Goal: Use online tool/utility: Use online tool/utility

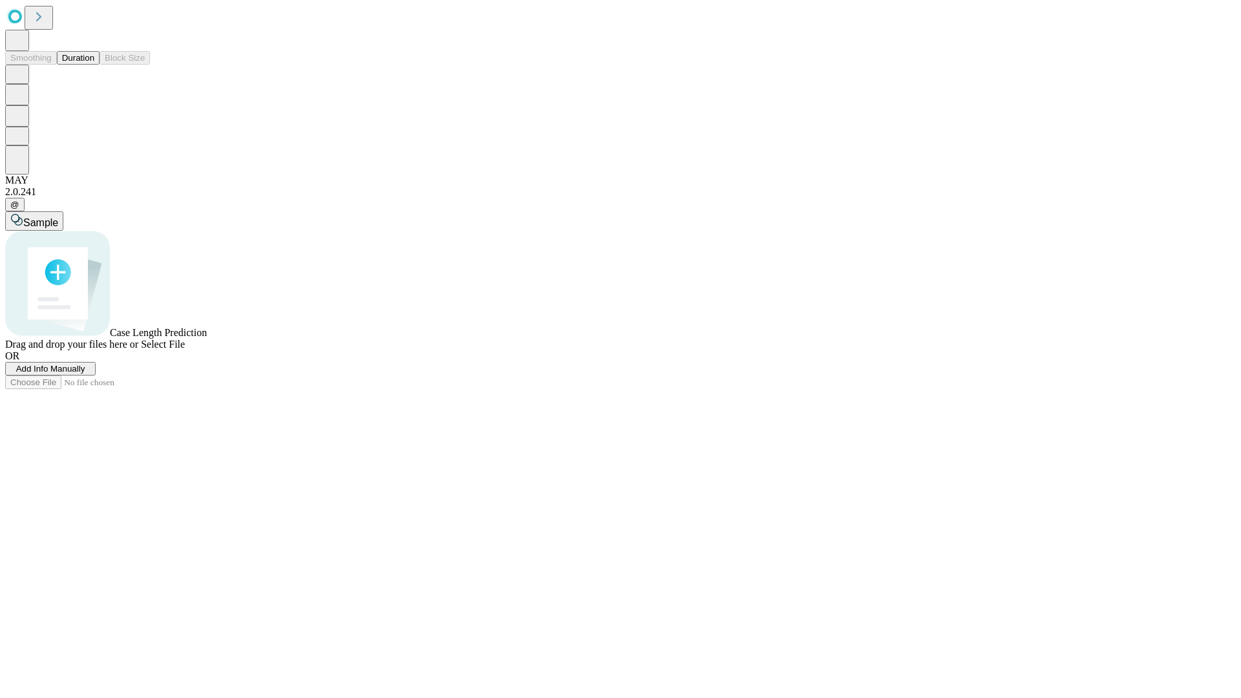
click at [85, 373] on span "Add Info Manually" at bounding box center [50, 369] width 69 height 10
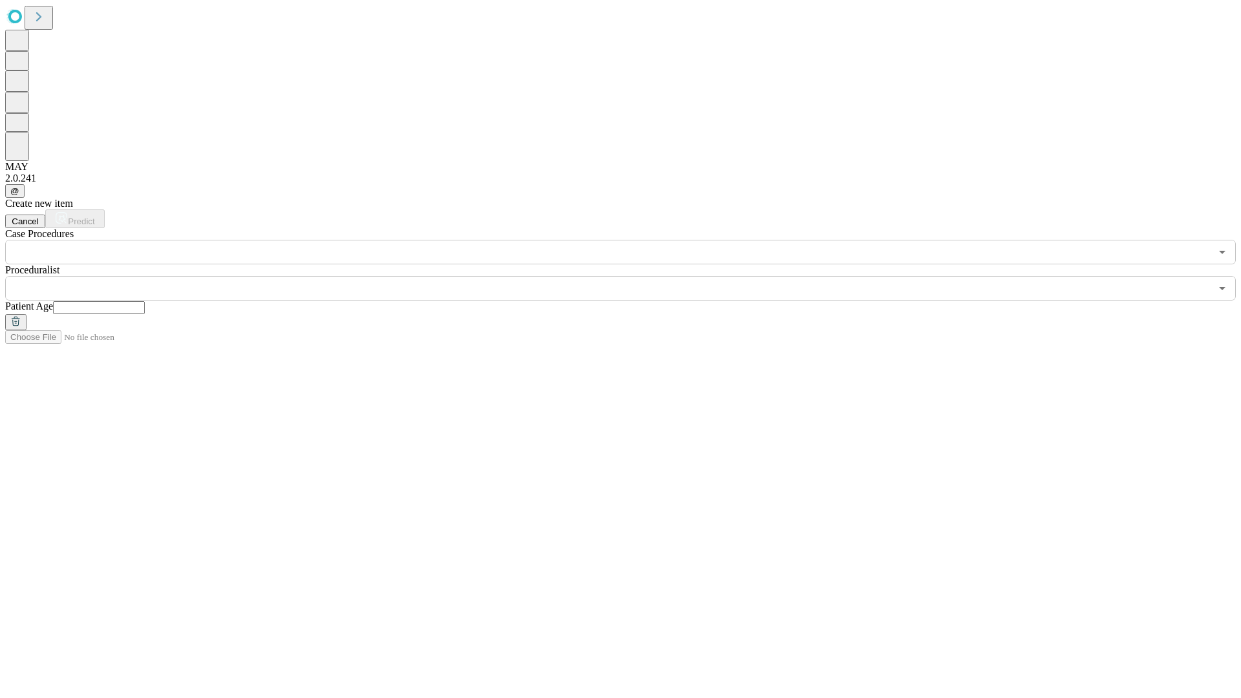
click at [145, 301] on input "text" at bounding box center [99, 307] width 92 height 13
type input "*"
click at [629, 276] on input "text" at bounding box center [607, 288] width 1205 height 25
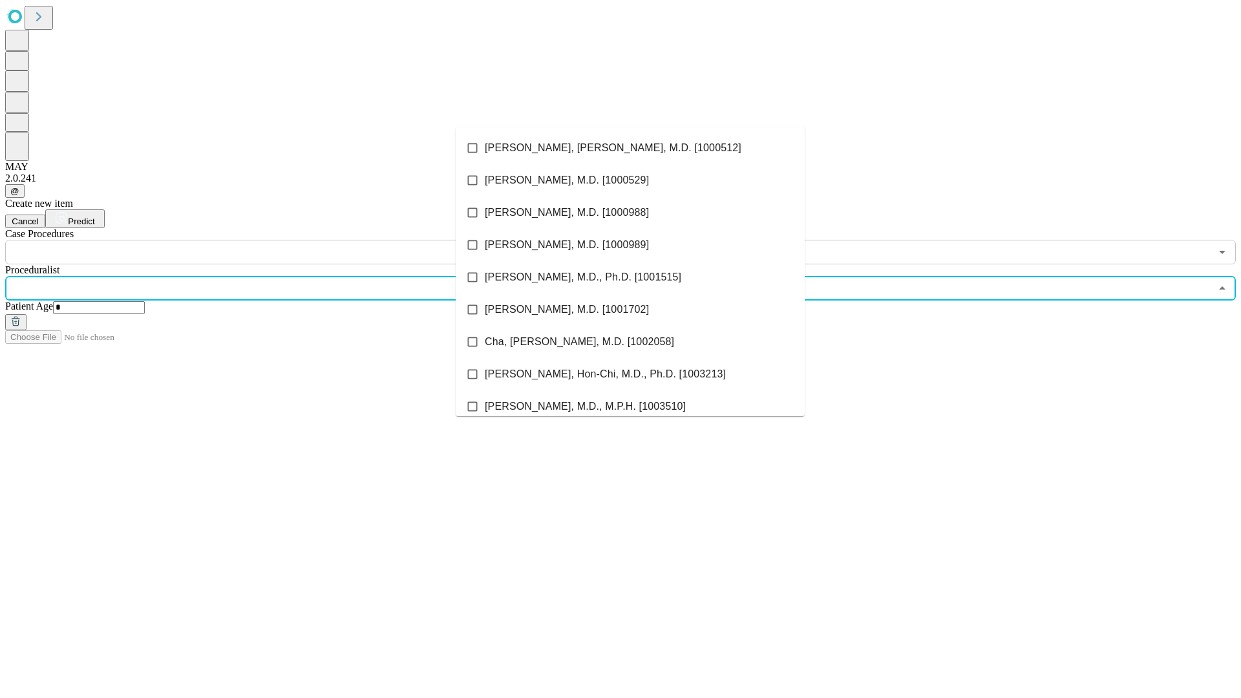
click at [630, 148] on li "[PERSON_NAME], [PERSON_NAME], M.D. [1000512]" at bounding box center [630, 148] width 349 height 32
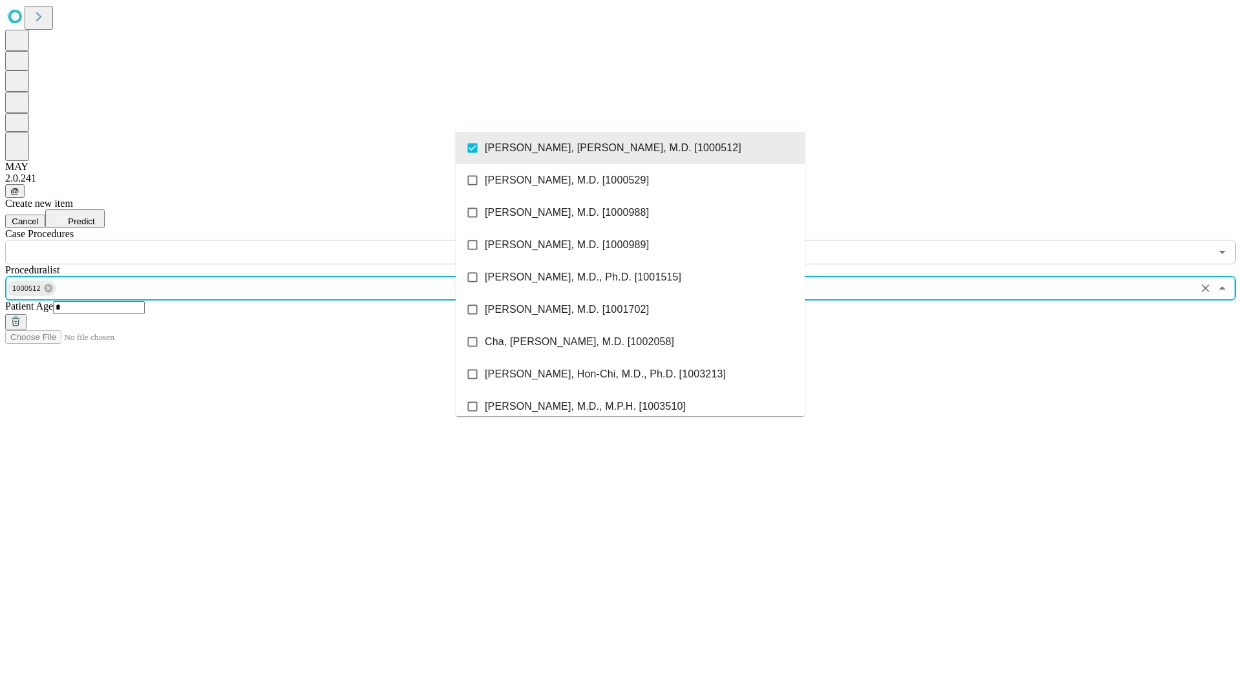
click at [271, 240] on input "text" at bounding box center [607, 252] width 1205 height 25
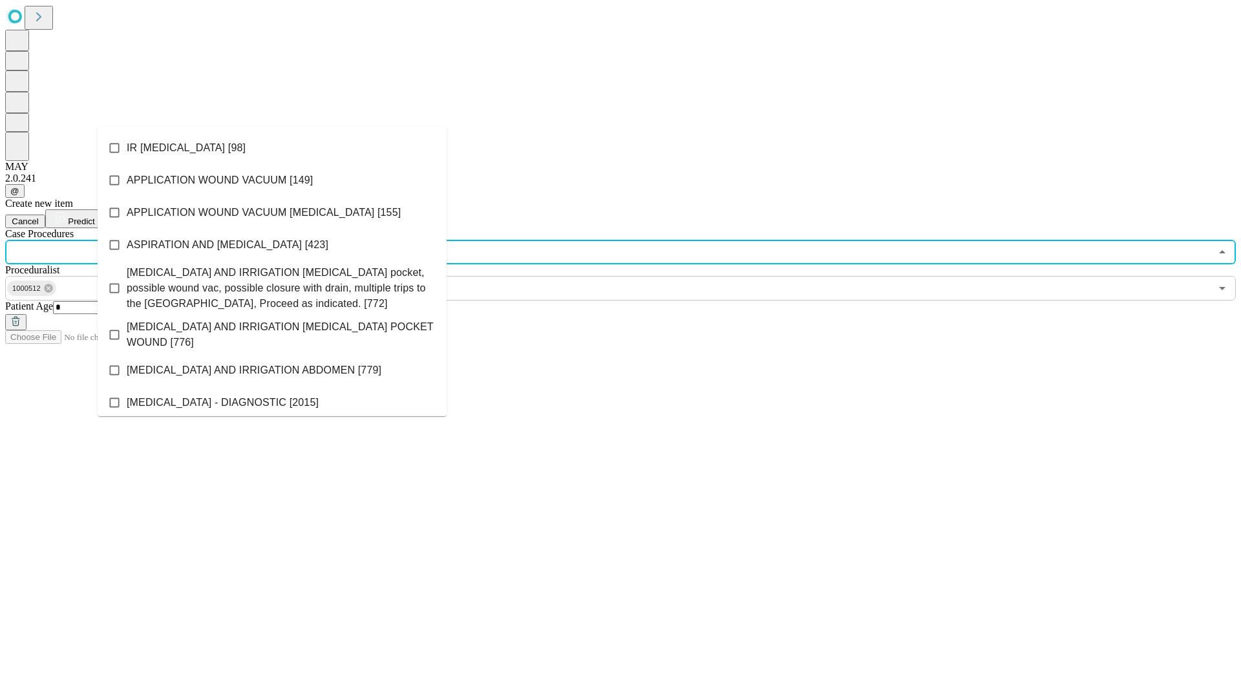
click at [272, 148] on li "IR [MEDICAL_DATA] [98]" at bounding box center [272, 148] width 349 height 32
click at [94, 216] on span "Predict" at bounding box center [81, 221] width 26 height 10
